Goal: Find specific page/section: Find specific page/section

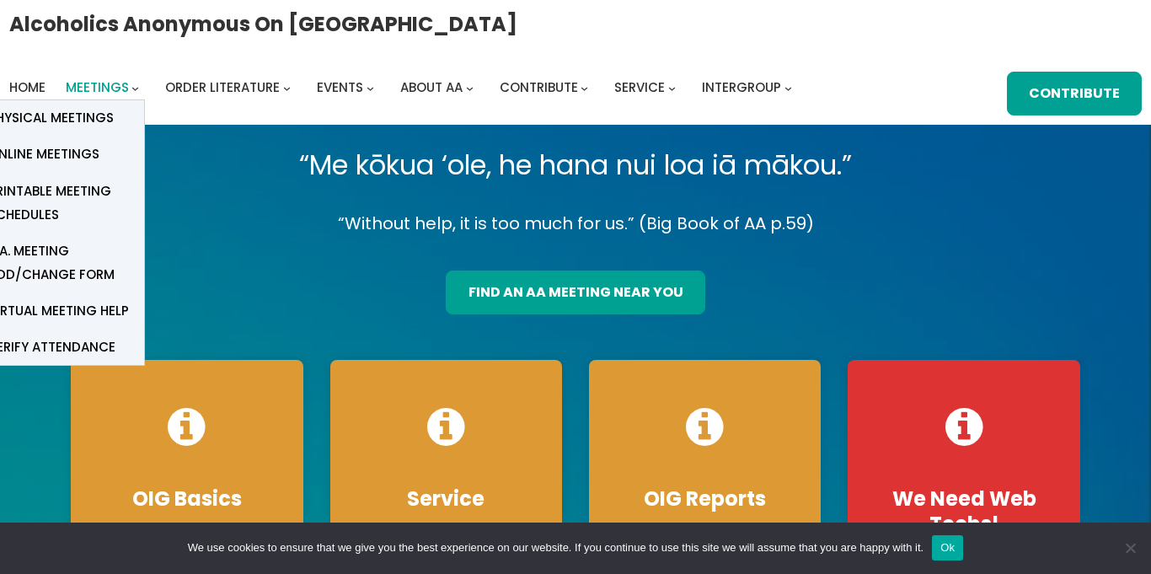
click at [119, 86] on span "Meetings" at bounding box center [97, 87] width 63 height 18
click at [61, 149] on span "Online Meetings" at bounding box center [43, 154] width 111 height 24
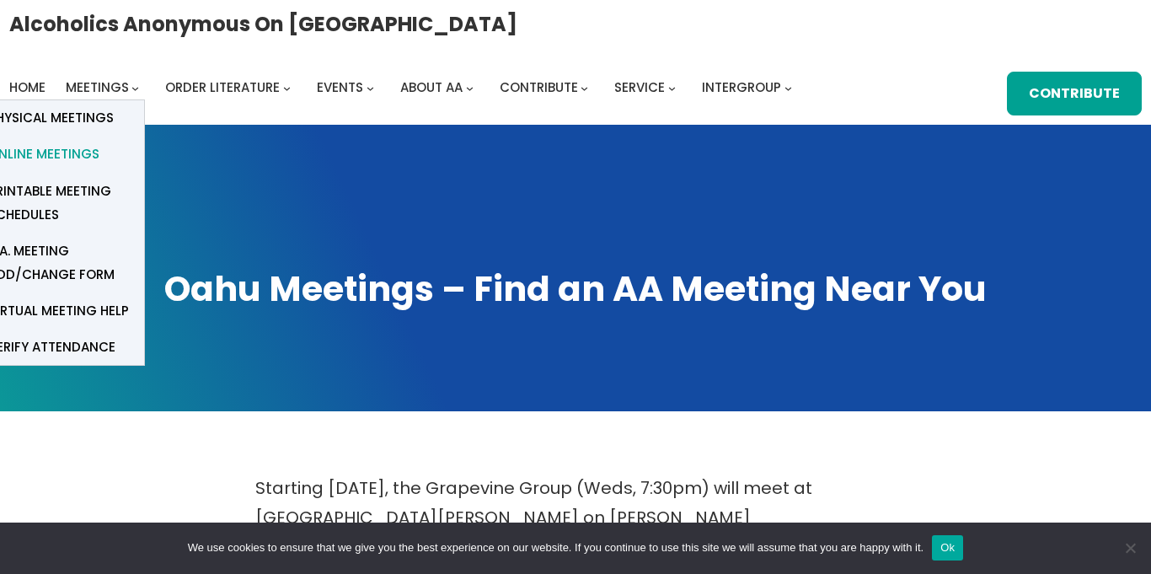
click at [84, 154] on span "Online Meetings" at bounding box center [43, 154] width 111 height 24
click at [73, 158] on span "Online Meetings" at bounding box center [43, 154] width 111 height 24
click at [45, 151] on span "Online Meetings" at bounding box center [43, 154] width 111 height 24
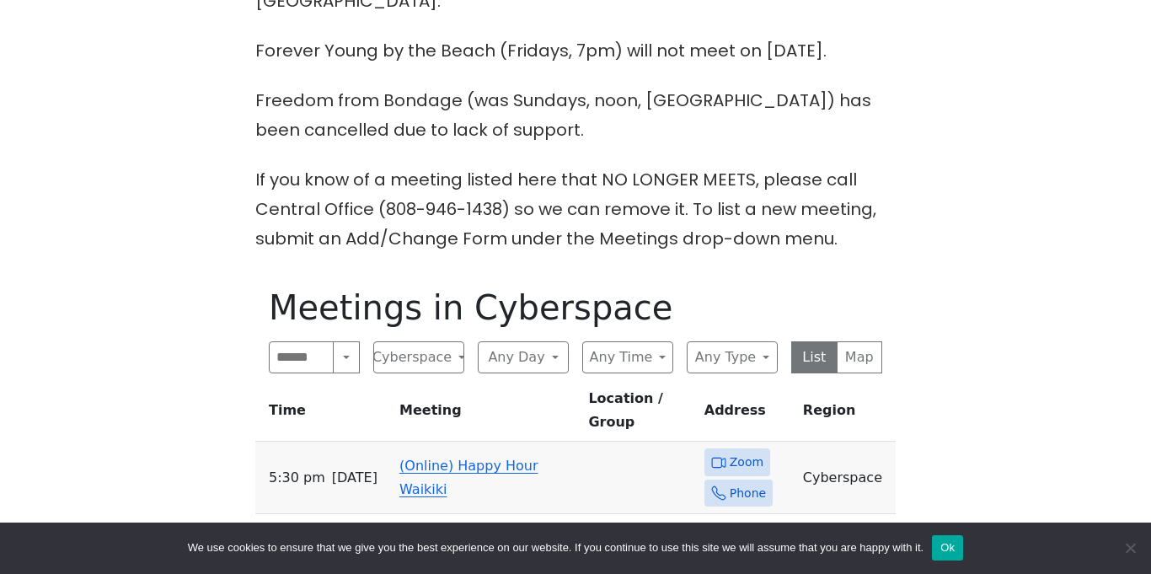
scroll to position [573, 0]
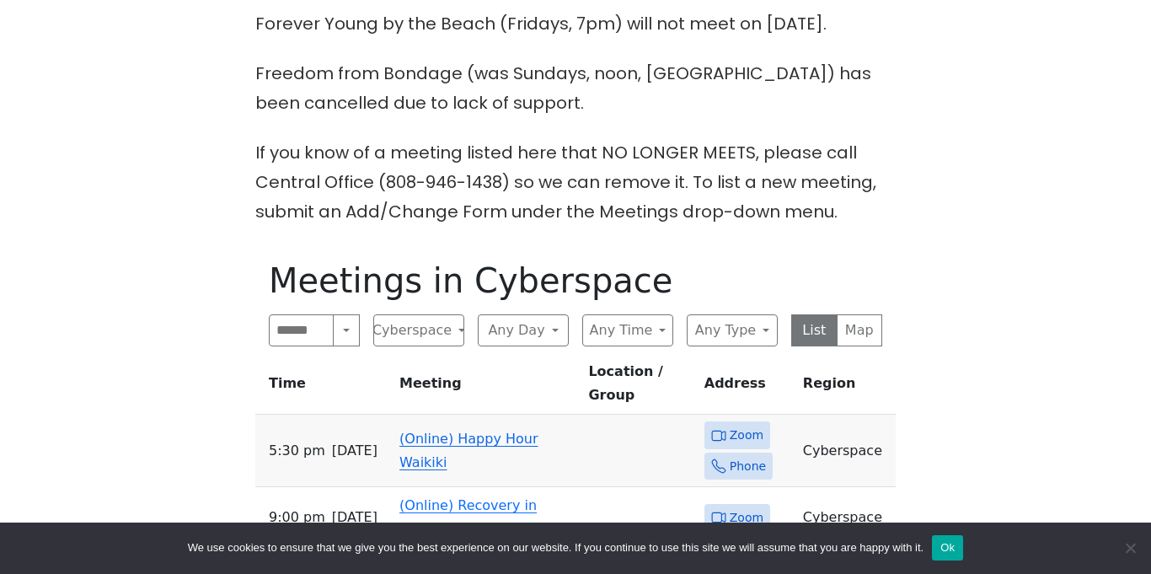
click at [432, 415] on td "(Online) Happy Hour Waikiki" at bounding box center [487, 451] width 189 height 72
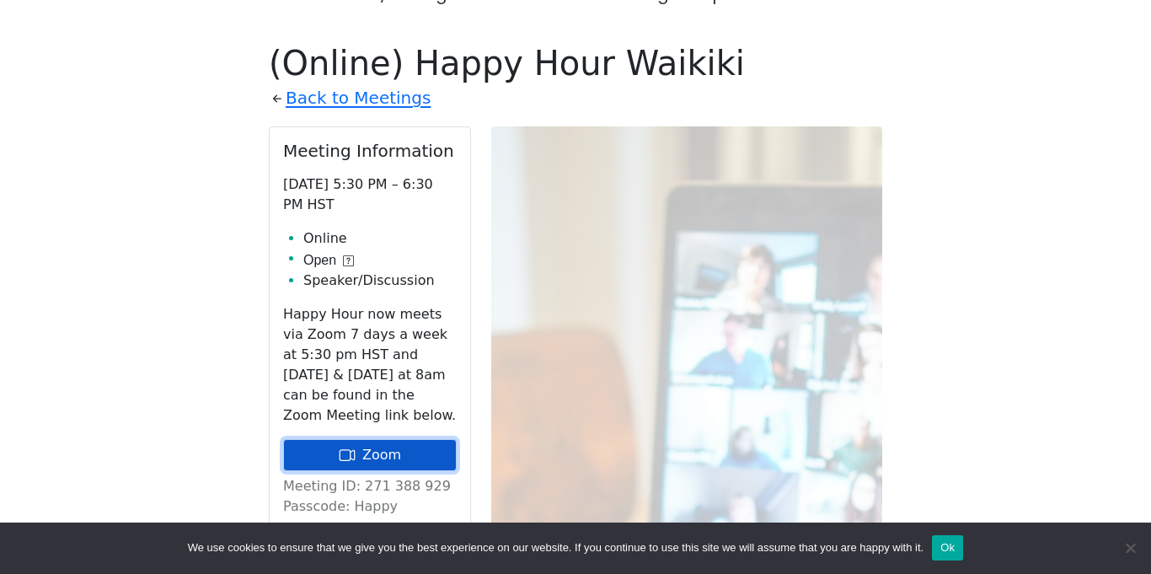
click at [308, 439] on link "Zoom" at bounding box center [370, 455] width 174 height 32
